Goal: Use online tool/utility: Use online tool/utility

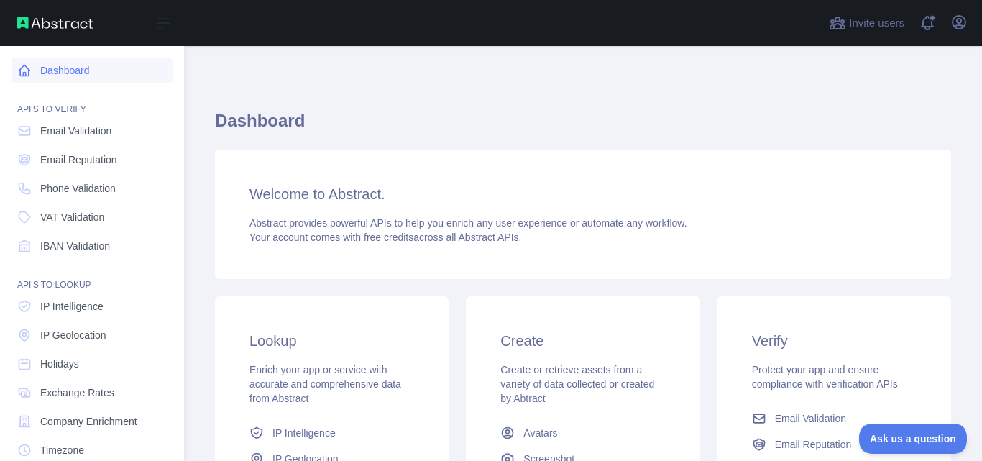
click at [85, 74] on link "Dashboard" at bounding box center [92, 71] width 161 height 26
click at [77, 306] on span "IP Intelligence" at bounding box center [71, 306] width 63 height 14
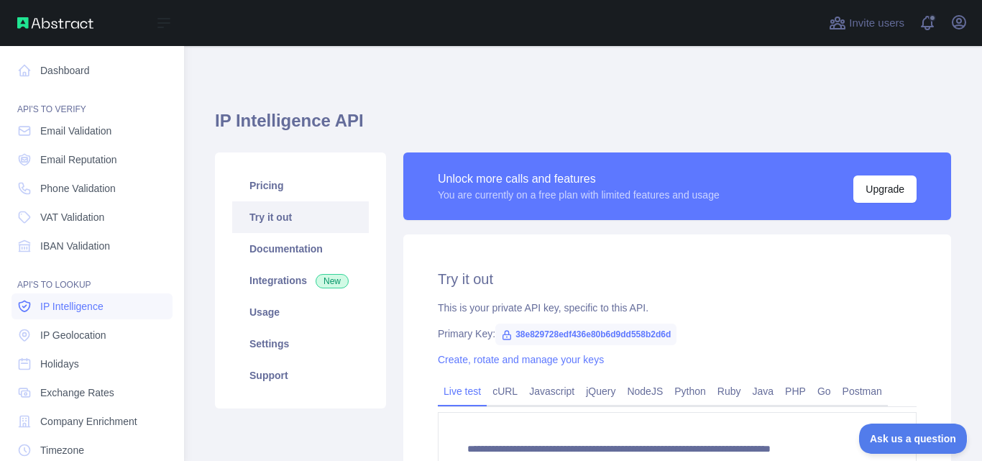
type textarea "**********"
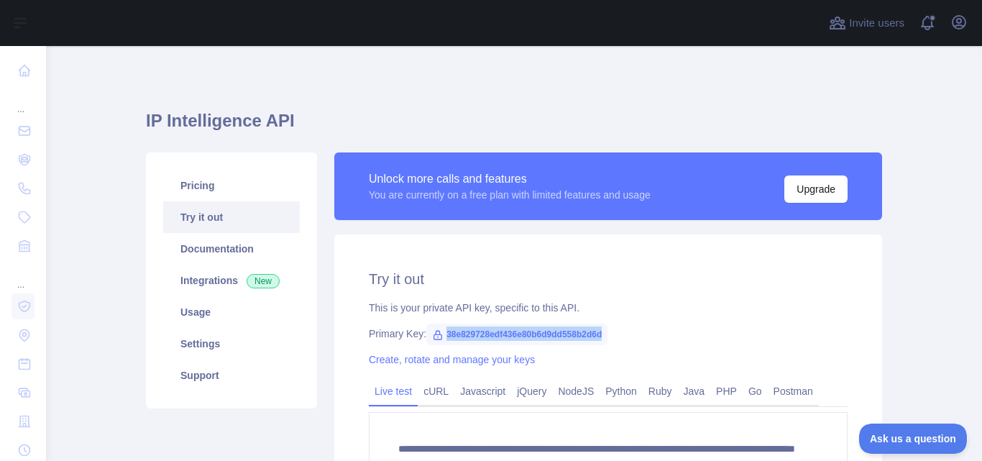
drag, startPoint x: 596, startPoint y: 334, endPoint x: 432, endPoint y: 336, distance: 163.9
click at [432, 336] on span "38e829728edf436e80b6d9dd558b2d6d" at bounding box center [516, 334] width 181 height 22
copy span "38e829728edf436e80b6d9dd558b2d6d"
